Goal: Use online tool/utility: Utilize a website feature to perform a specific function

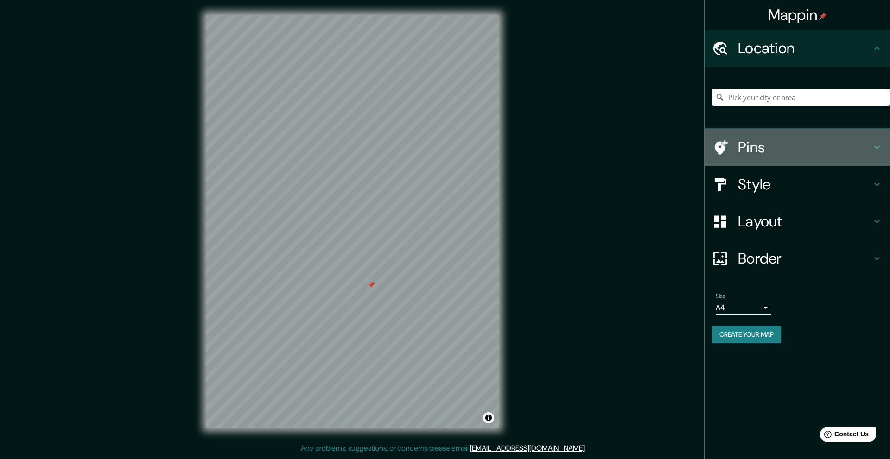
click at [770, 140] on h4 "Pins" at bounding box center [805, 147] width 134 height 19
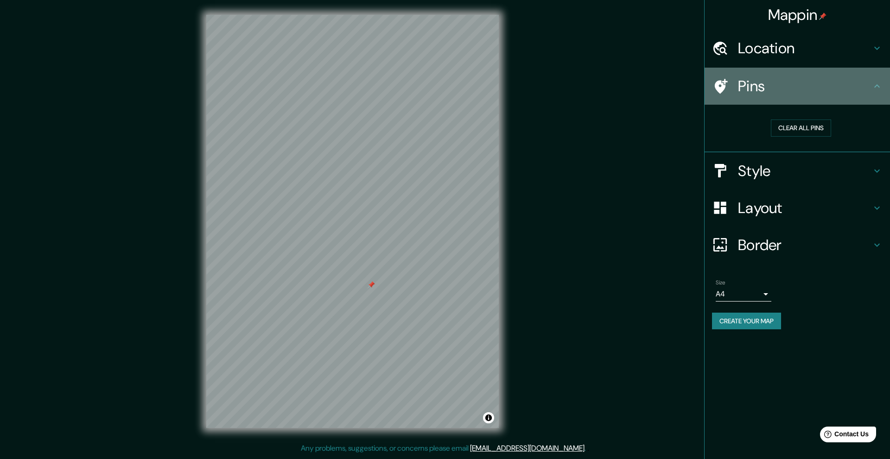
click at [733, 83] on div at bounding box center [725, 86] width 26 height 16
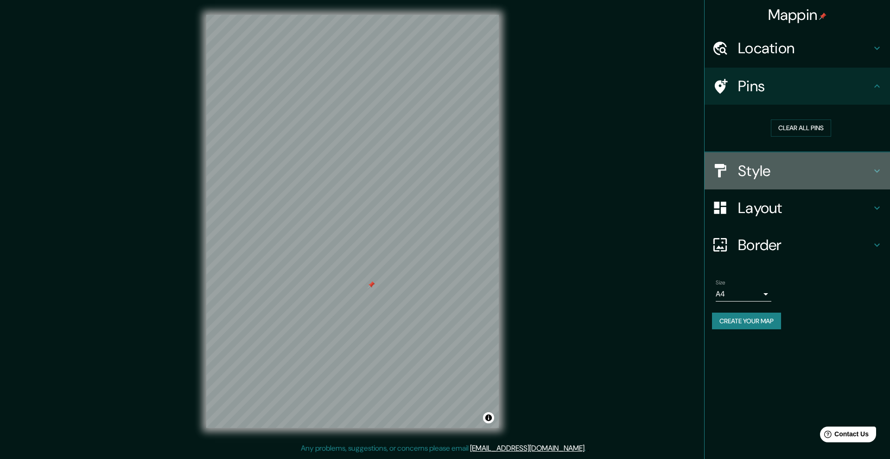
click at [756, 169] on h4 "Style" at bounding box center [805, 171] width 134 height 19
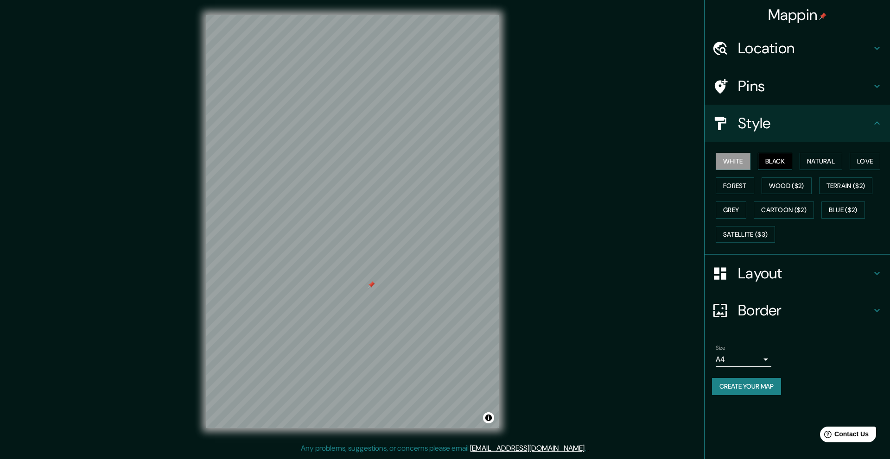
click at [771, 160] on button "Black" at bounding box center [775, 161] width 35 height 17
click at [817, 159] on button "Natural" at bounding box center [821, 161] width 43 height 17
click at [867, 158] on button "Love" at bounding box center [865, 161] width 31 height 17
click at [818, 164] on button "Natural" at bounding box center [821, 161] width 43 height 17
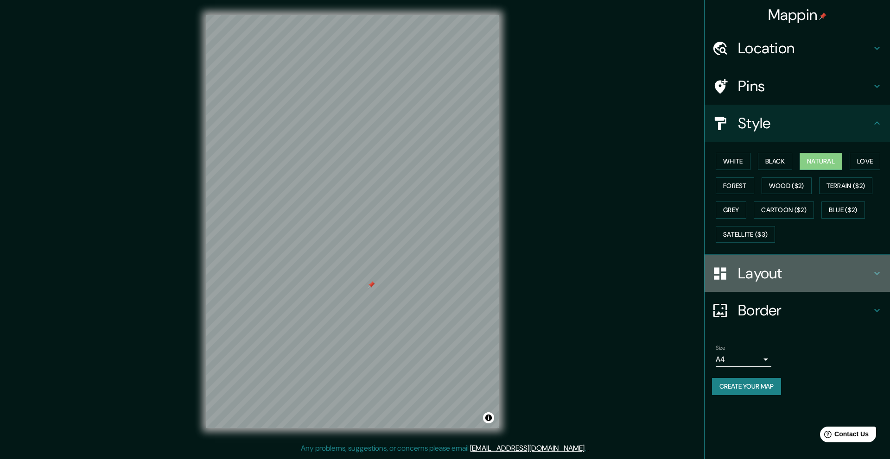
click at [755, 267] on h4 "Layout" at bounding box center [805, 273] width 134 height 19
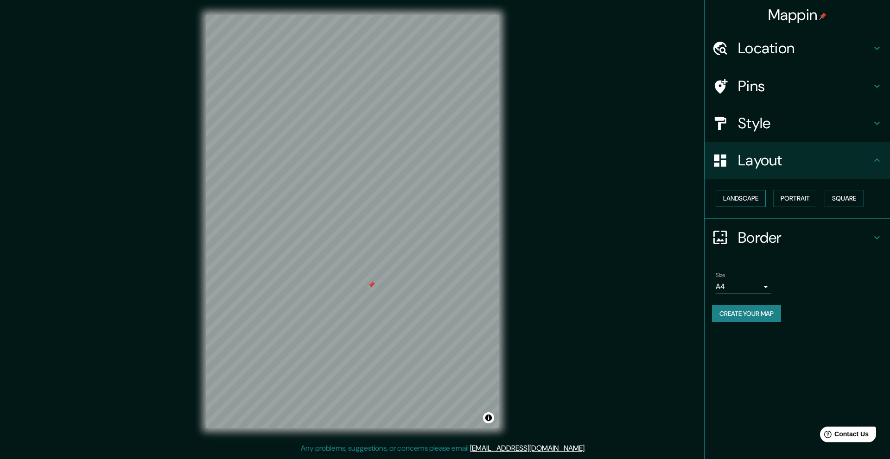
click at [744, 194] on button "Landscape" at bounding box center [741, 198] width 50 height 17
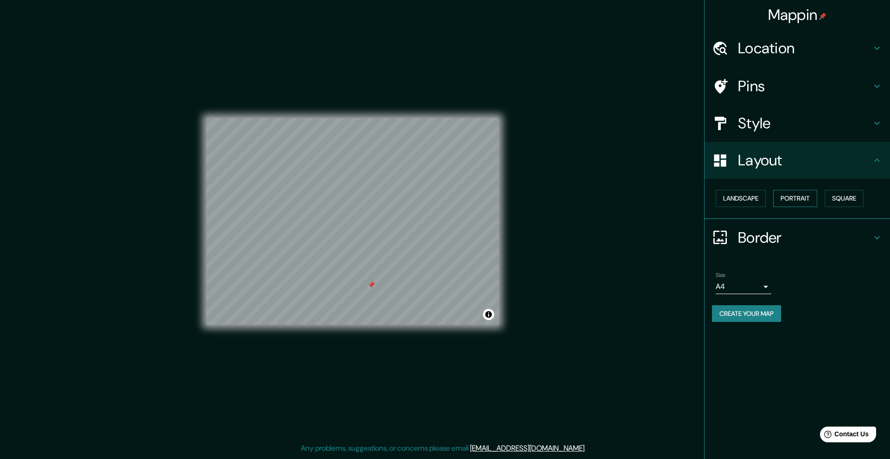
click at [790, 196] on button "Portrait" at bounding box center [795, 198] width 44 height 17
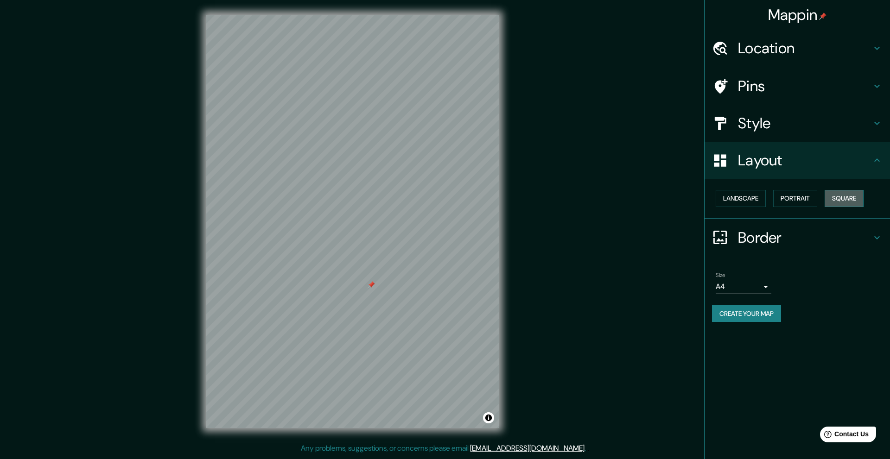
click at [849, 197] on button "Square" at bounding box center [844, 198] width 39 height 17
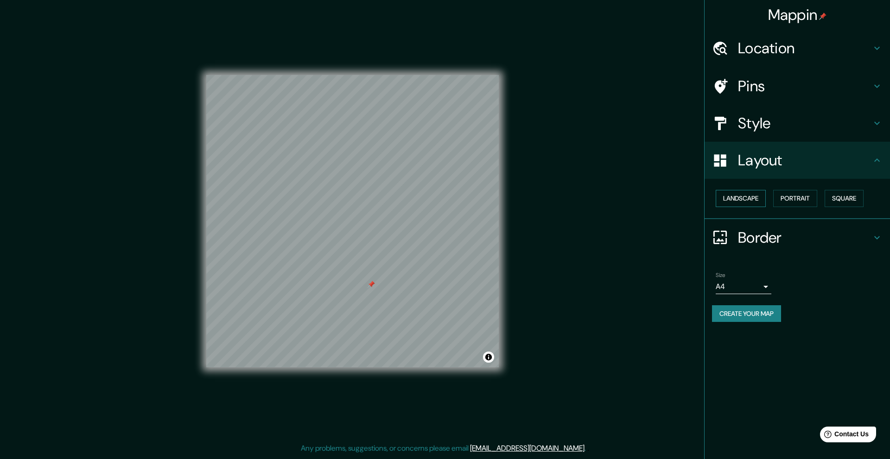
click at [750, 194] on button "Landscape" at bounding box center [741, 198] width 50 height 17
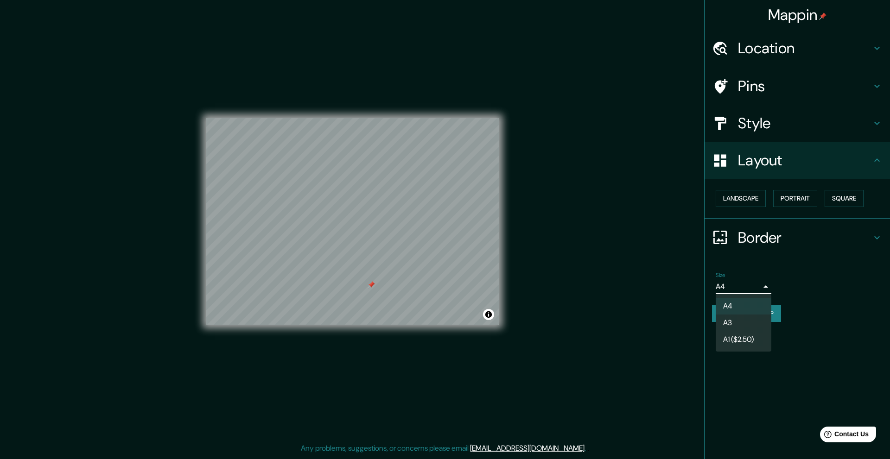
click at [759, 286] on body "Mappin Location Pins Style Layout Landscape Portrait Square Border Choose a bor…" at bounding box center [445, 229] width 890 height 459
click at [759, 286] on div at bounding box center [445, 229] width 890 height 459
click at [750, 195] on button "Landscape" at bounding box center [741, 198] width 50 height 17
click at [807, 199] on button "Portrait" at bounding box center [795, 198] width 44 height 17
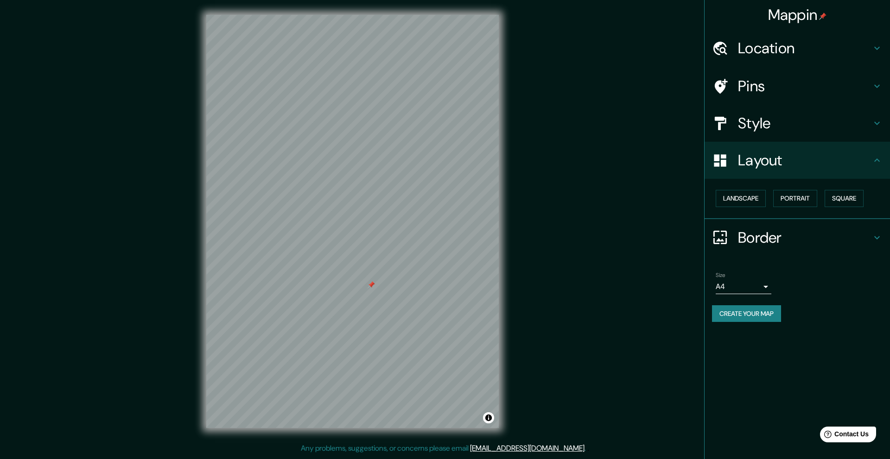
click at [827, 226] on div "Border" at bounding box center [797, 237] width 185 height 37
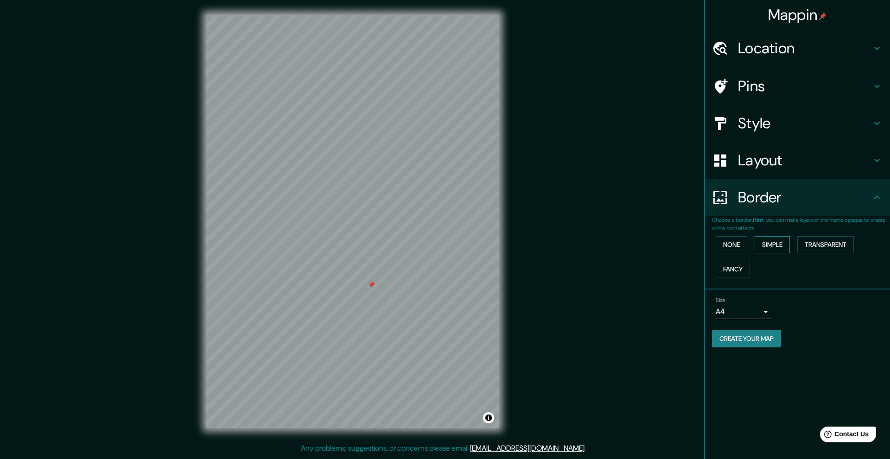
drag, startPoint x: 797, startPoint y: 245, endPoint x: 765, endPoint y: 239, distance: 32.0
click at [792, 243] on div "None Simple Transparent Fancy" at bounding box center [801, 257] width 178 height 49
click at [765, 239] on button "Simple" at bounding box center [772, 244] width 35 height 17
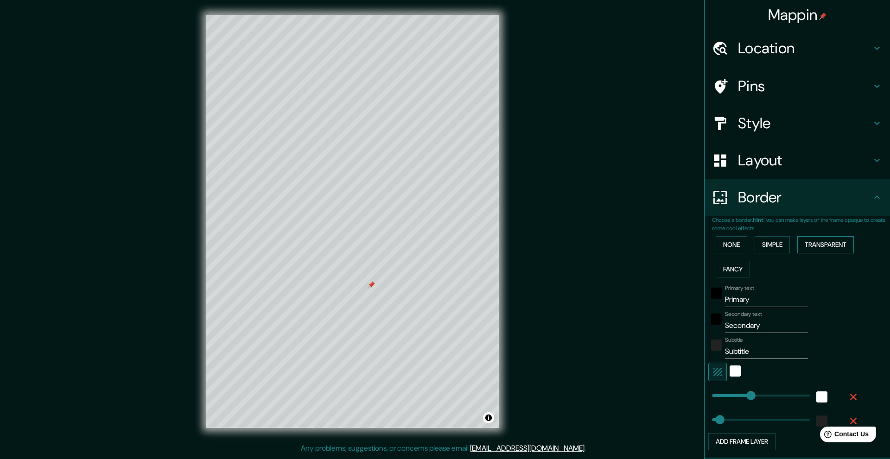
click at [816, 241] on button "Transparent" at bounding box center [825, 244] width 57 height 17
click at [742, 244] on div "None Simple Transparent Fancy" at bounding box center [801, 257] width 178 height 49
click at [737, 244] on button "None" at bounding box center [732, 244] width 32 height 17
